Goal: Information Seeking & Learning: Learn about a topic

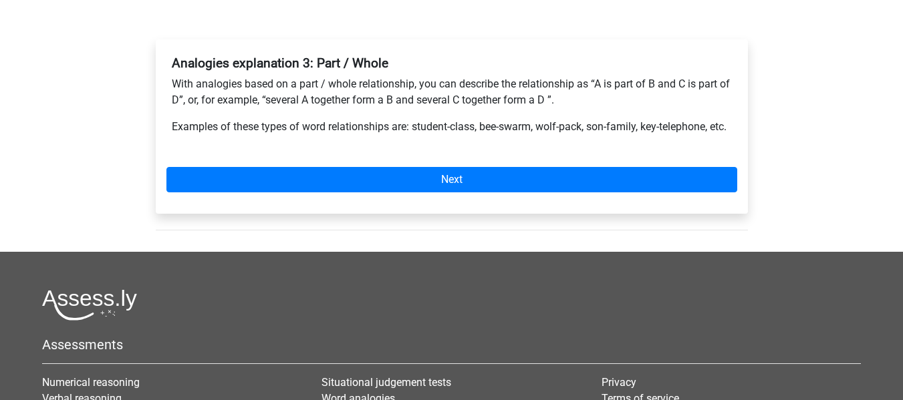
scroll to position [191, 0]
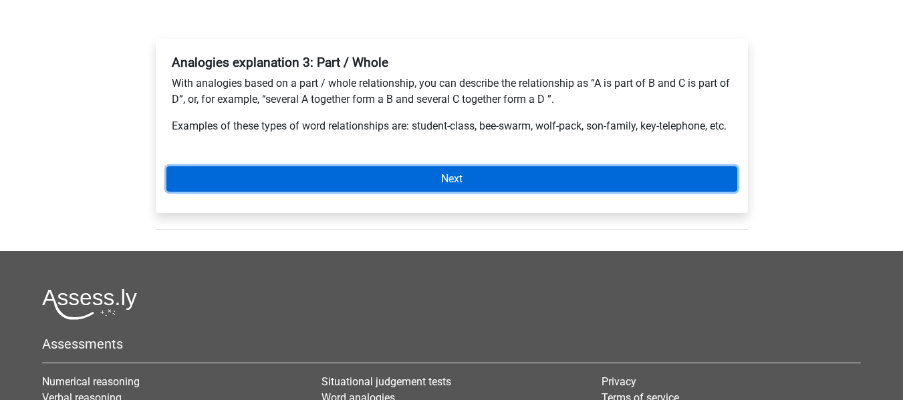
click at [339, 192] on link "Next" at bounding box center [451, 178] width 571 height 25
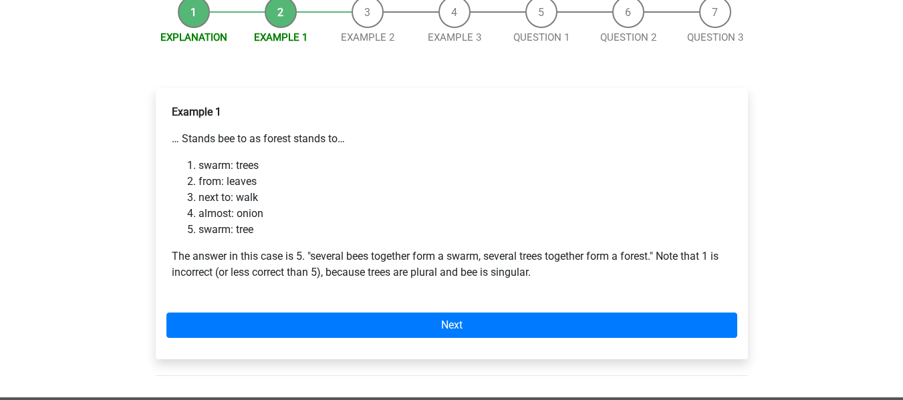
scroll to position [142, 0]
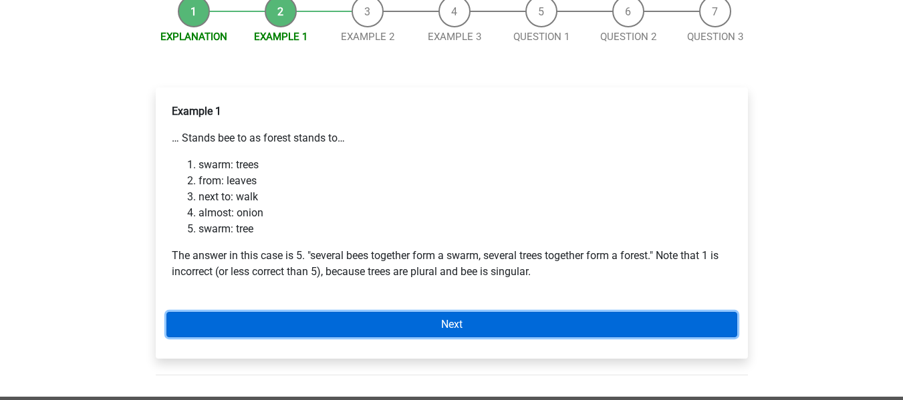
click at [313, 313] on link "Next" at bounding box center [451, 324] width 571 height 25
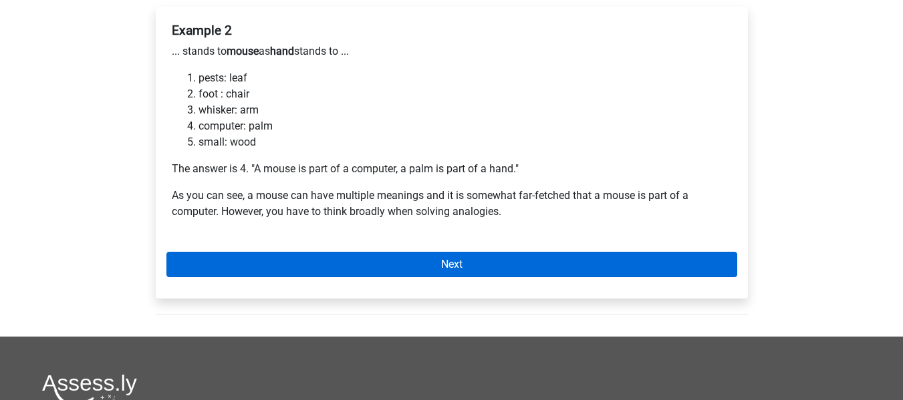
scroll to position [224, 0]
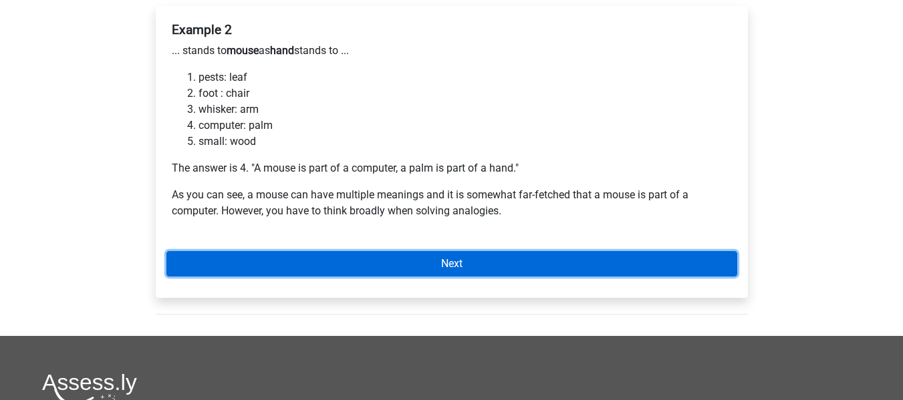
click at [337, 263] on link "Next" at bounding box center [451, 263] width 571 height 25
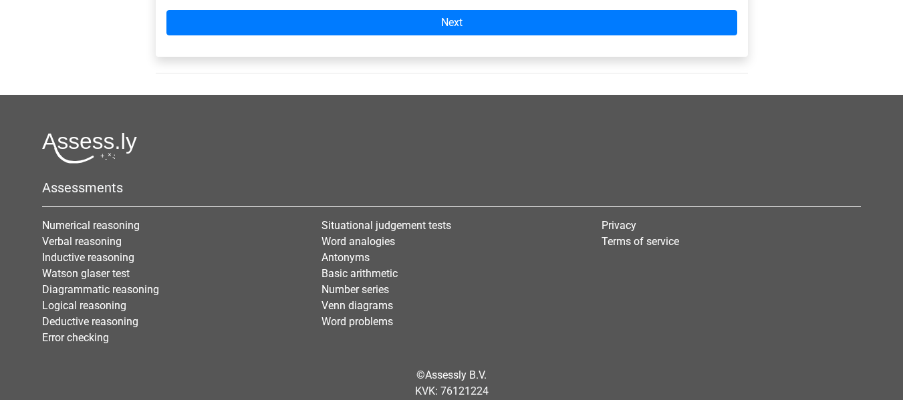
scroll to position [596, 0]
